Goal: Task Accomplishment & Management: Use online tool/utility

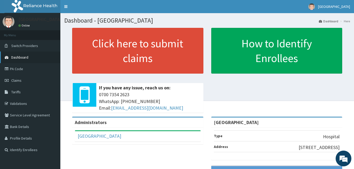
click at [19, 56] on span "Dashboard" at bounding box center [19, 57] width 17 height 5
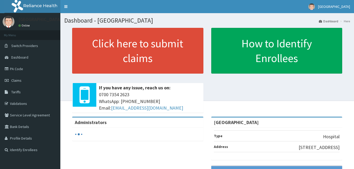
click at [21, 104] on link "Validations" at bounding box center [30, 104] width 60 height 12
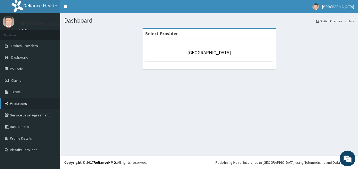
click at [14, 102] on link "Validations" at bounding box center [30, 104] width 60 height 12
